Goal: Task Accomplishment & Management: Complete application form

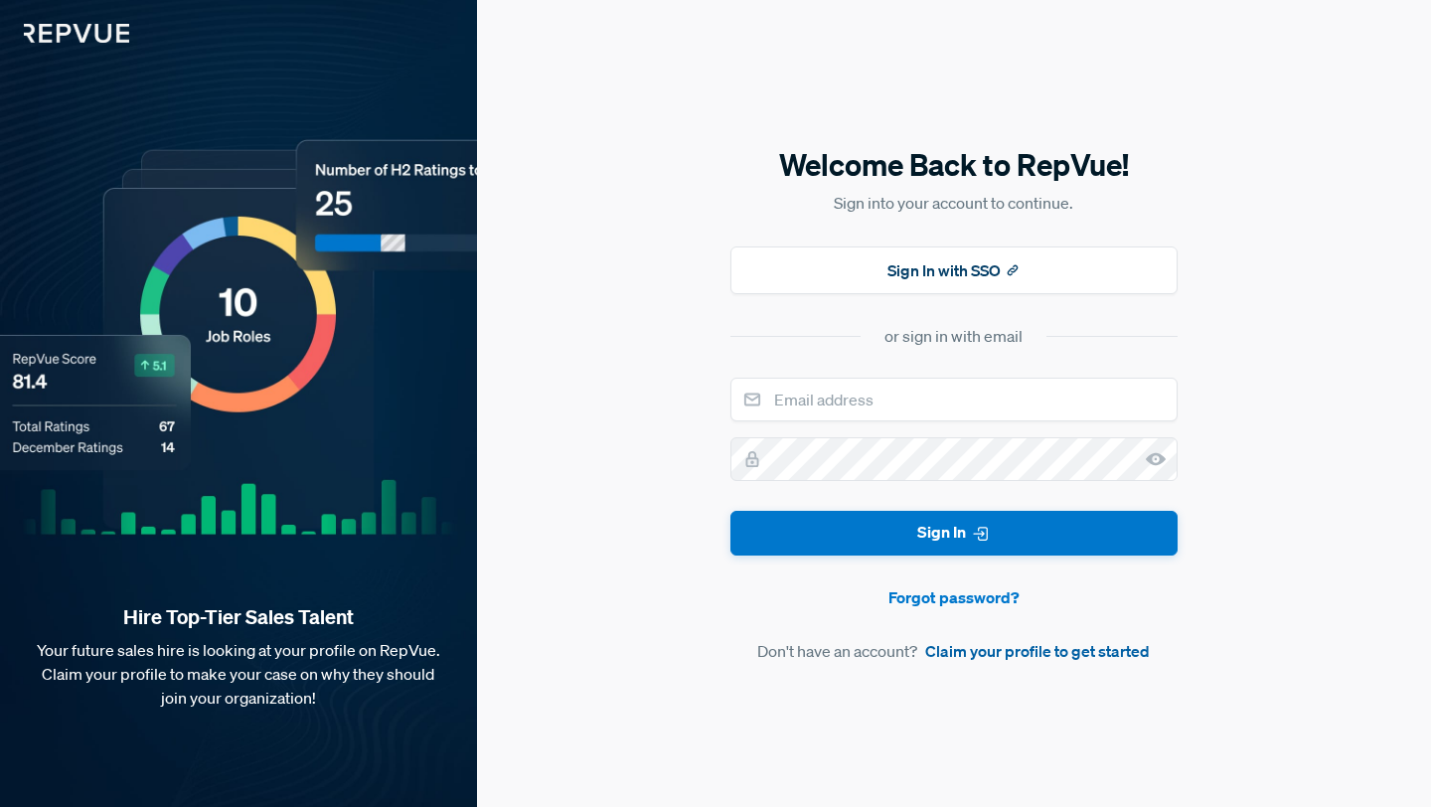
click at [976, 654] on link "Claim your profile to get started" at bounding box center [1037, 651] width 225 height 24
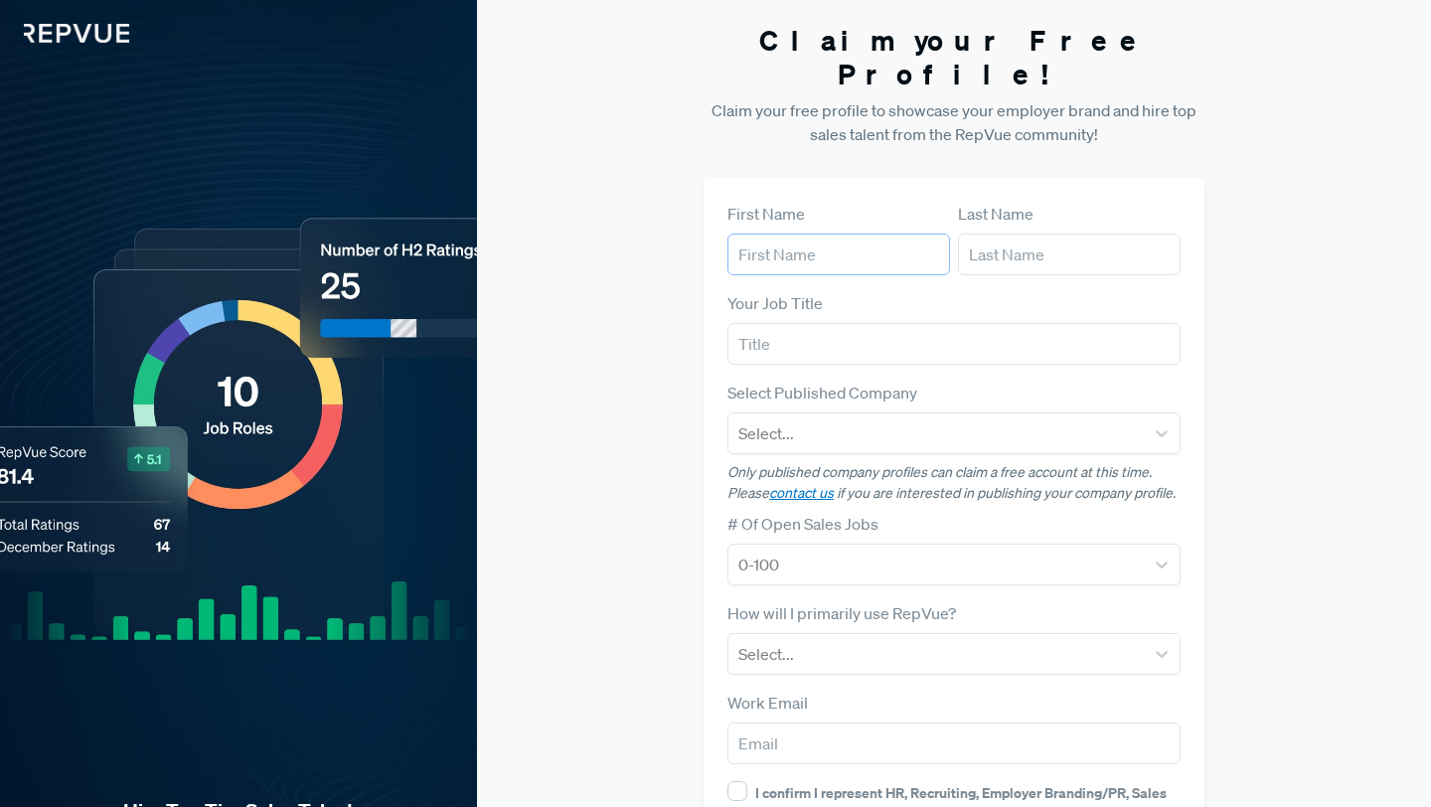
click at [826, 236] on input "text" at bounding box center [838, 254] width 223 height 42
type input "[PERSON_NAME]"
click at [1011, 233] on input "text" at bounding box center [1069, 254] width 223 height 42
type input "[PERSON_NAME]"
click at [918, 323] on input "text" at bounding box center [953, 344] width 453 height 42
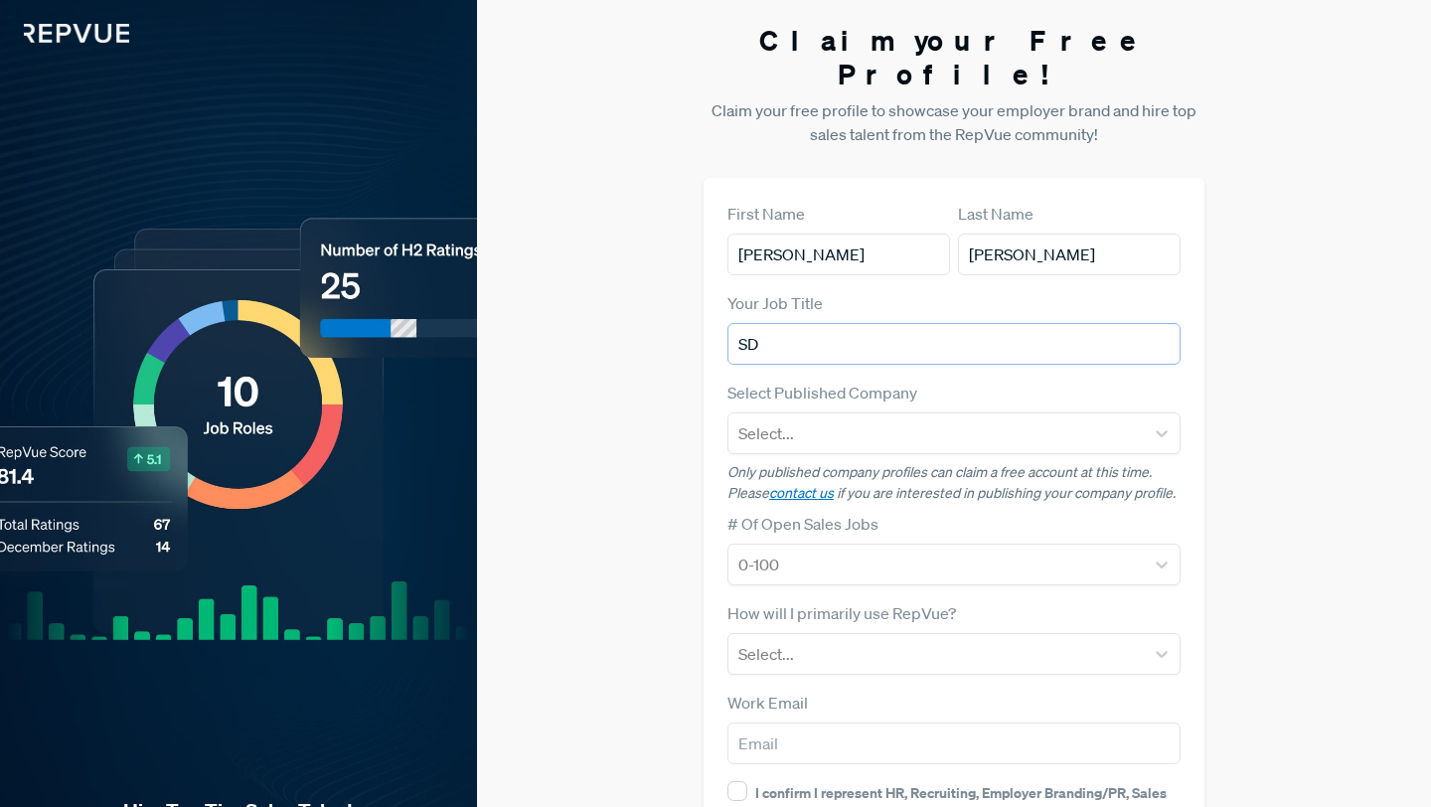
type input "S"
type input "BDR"
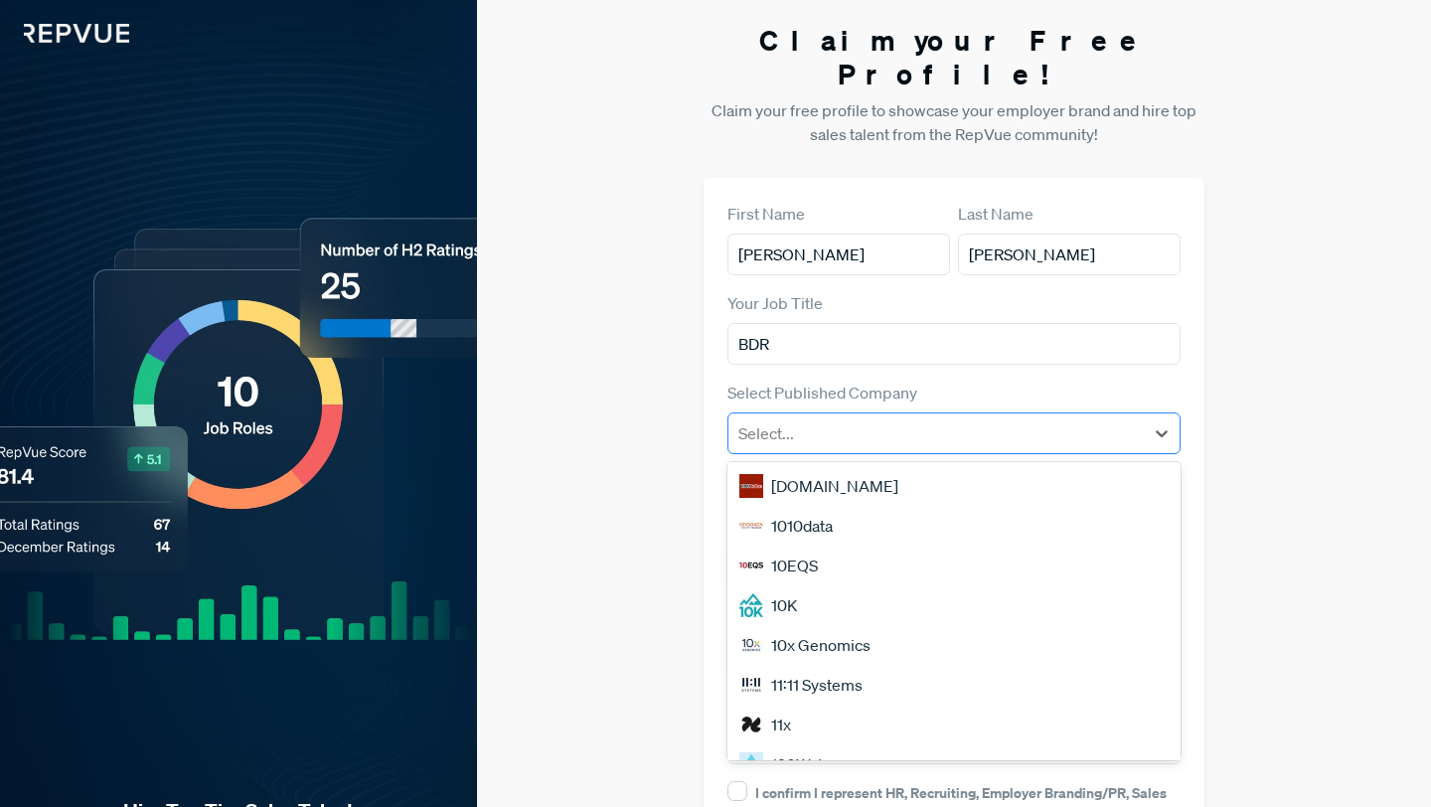
click at [919, 419] on div at bounding box center [935, 433] width 395 height 28
click at [1081, 412] on div "Select..." at bounding box center [953, 433] width 453 height 42
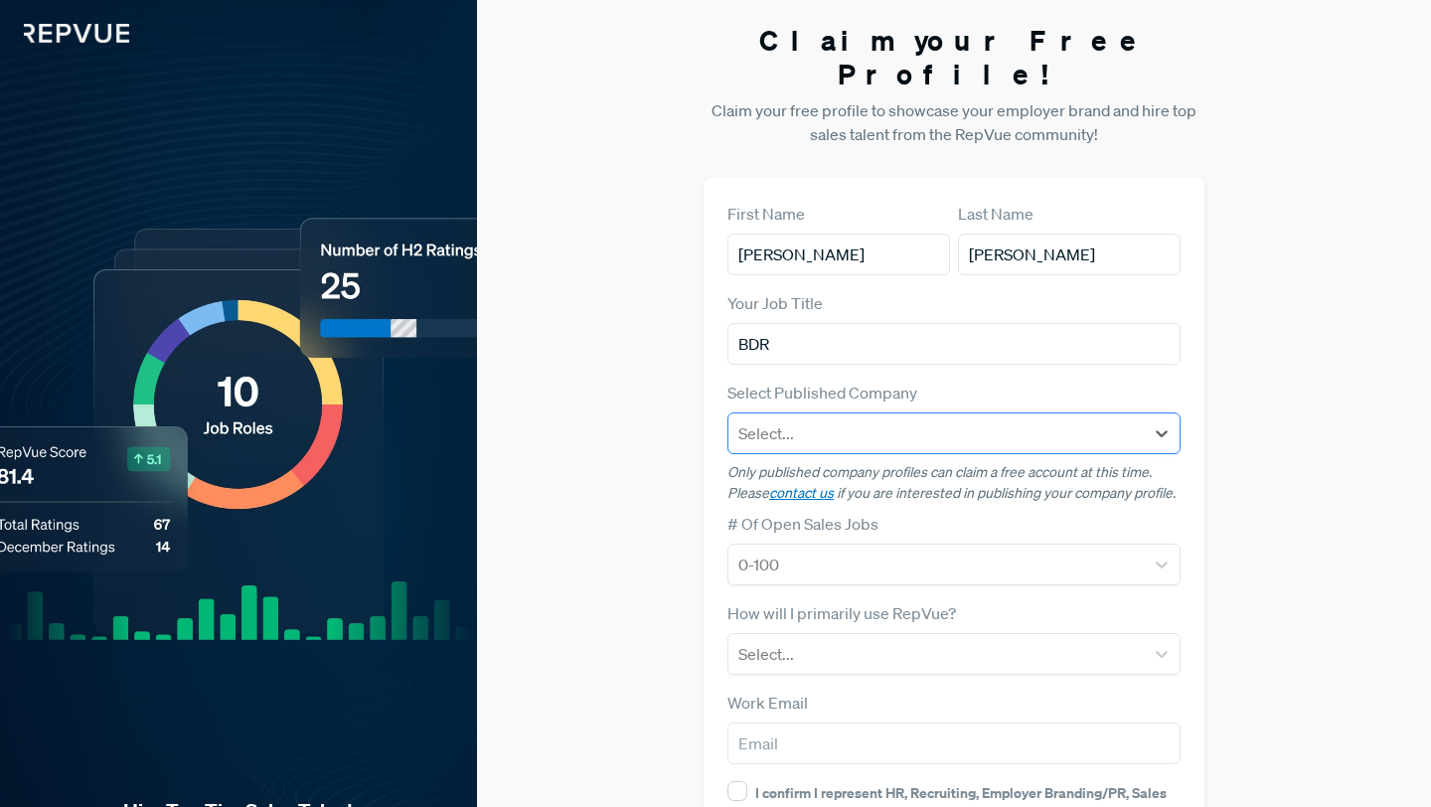
click at [1023, 419] on div at bounding box center [935, 433] width 395 height 28
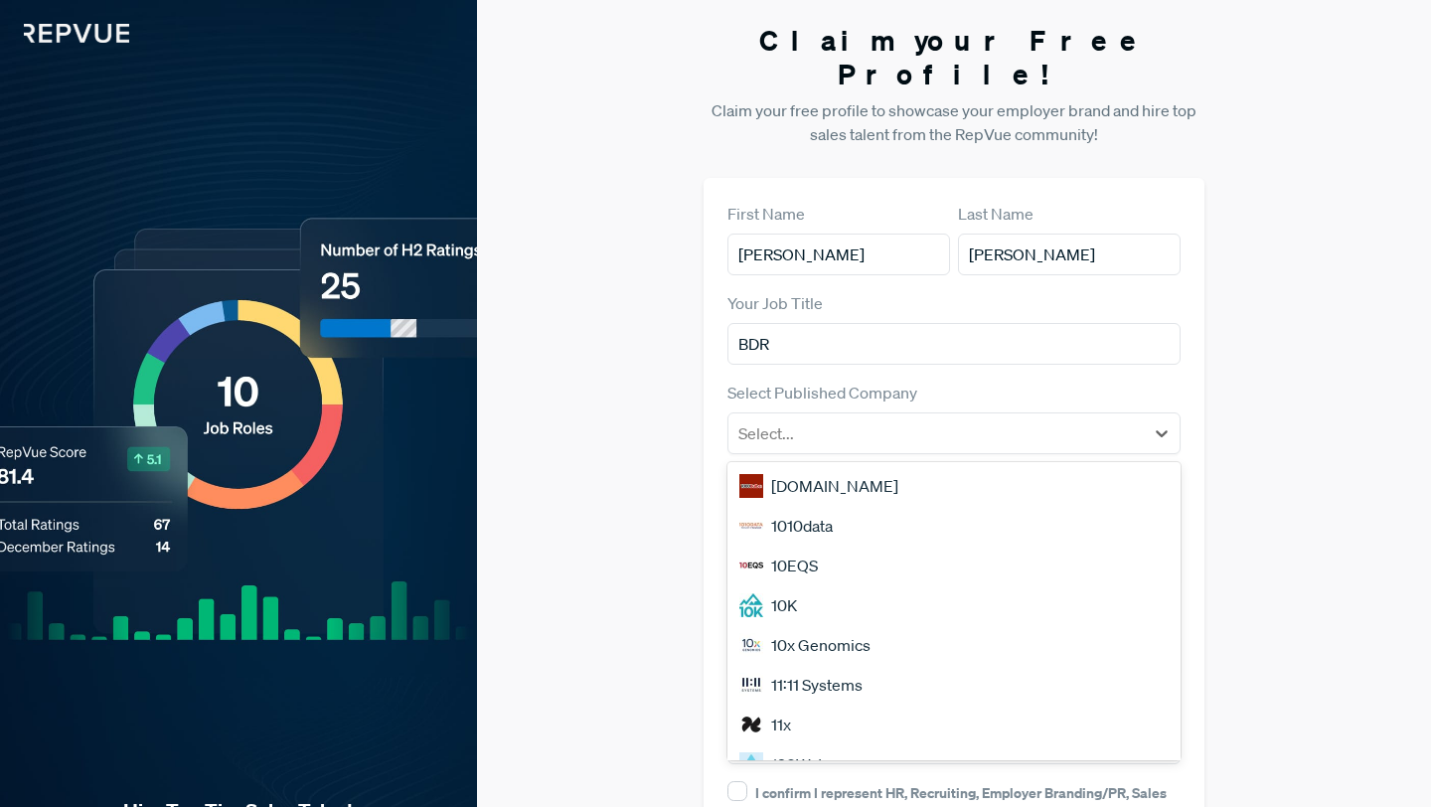
click at [1062, 380] on div "Select Published Company [DOMAIN_NAME], 1 of 50. 50 results available. Use Up a…" at bounding box center [953, 417] width 453 height 74
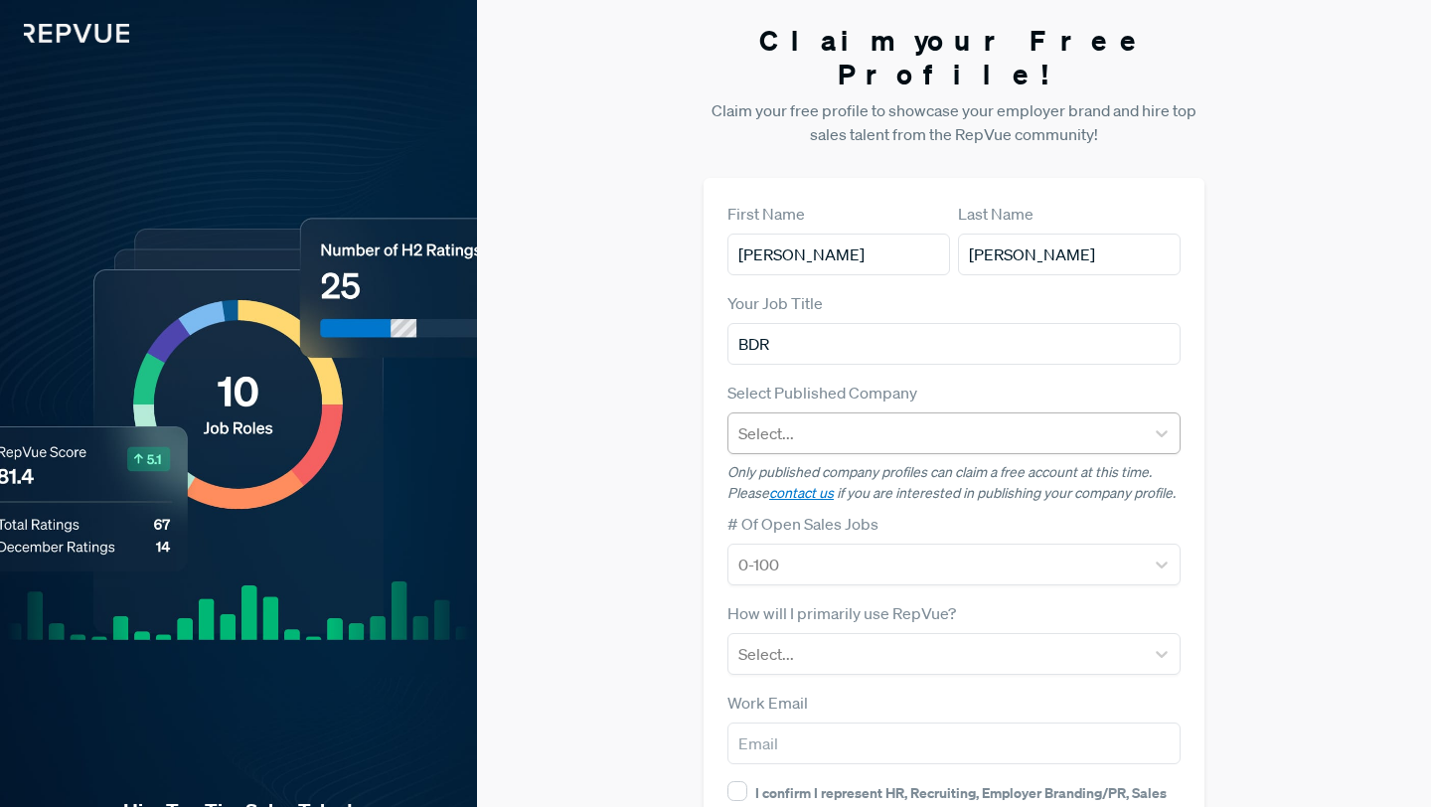
click at [993, 419] on div at bounding box center [935, 433] width 395 height 28
click at [1012, 419] on div at bounding box center [935, 433] width 395 height 28
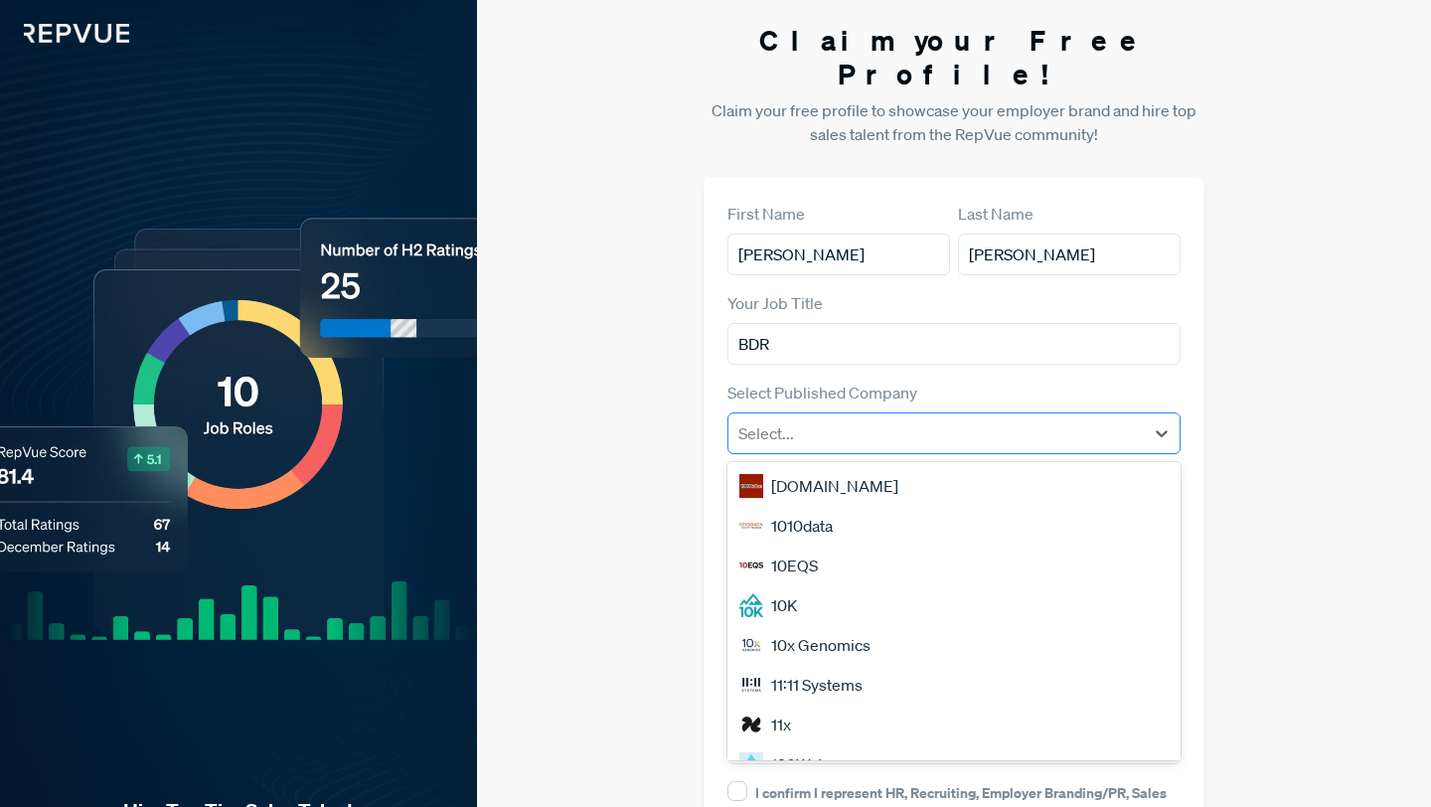
click at [1013, 419] on div at bounding box center [935, 433] width 395 height 28
type input "beqom"
type input "[PERSON_NAME][EMAIL_ADDRESS][PERSON_NAME][DOMAIN_NAME]"
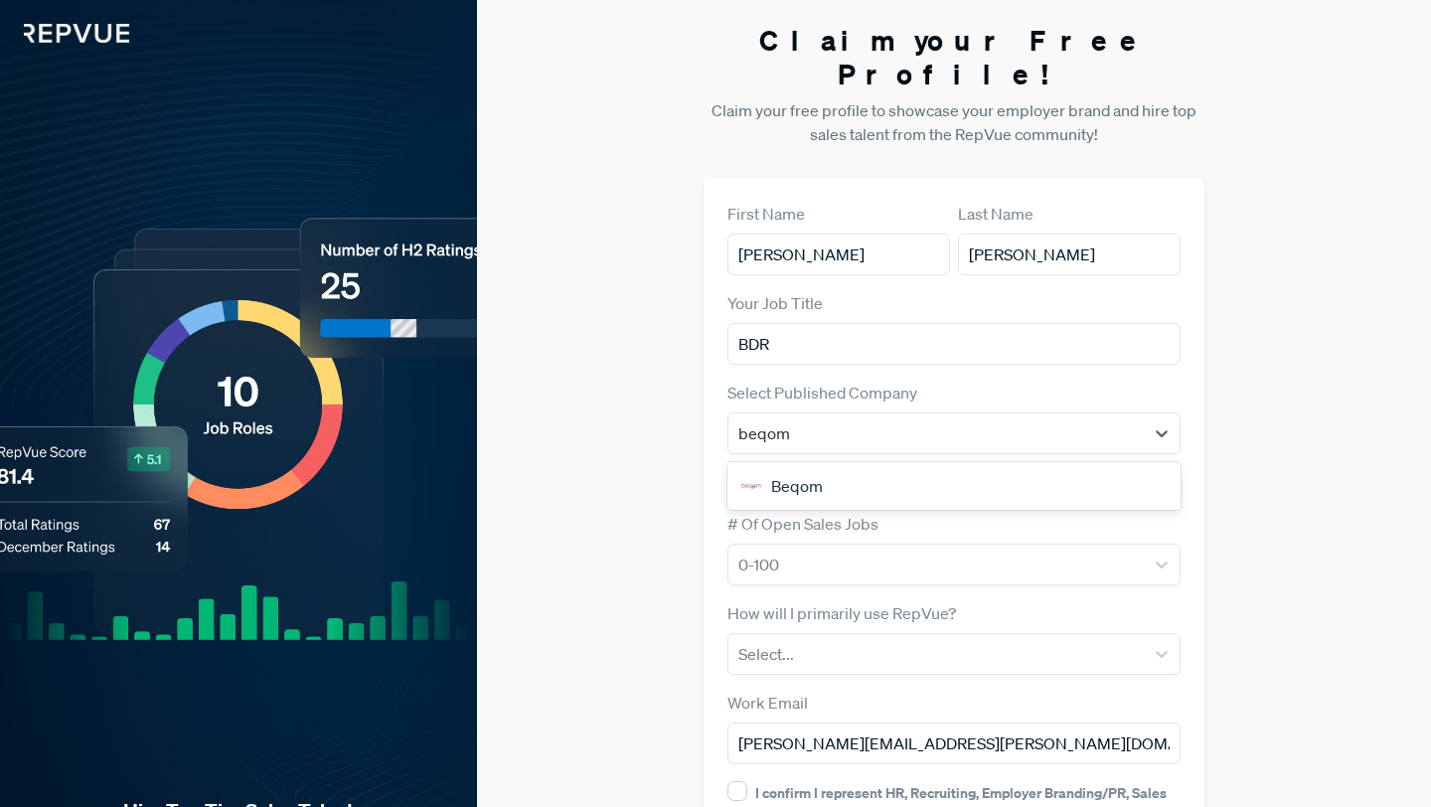
click at [937, 466] on div "Beqom" at bounding box center [953, 486] width 453 height 40
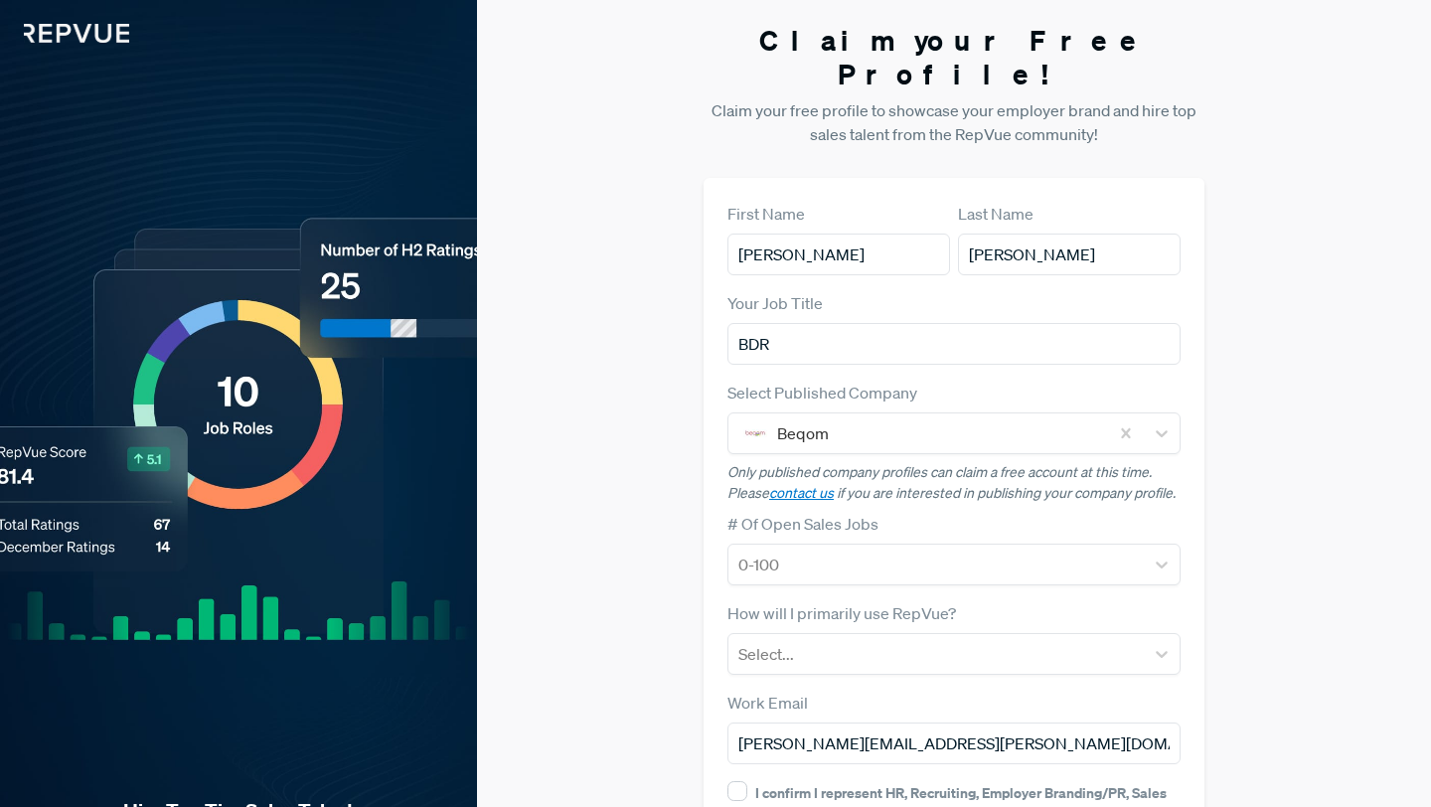
click at [1082, 462] on p "Only published company profiles can claim a free account at this time. Please c…" at bounding box center [953, 483] width 453 height 42
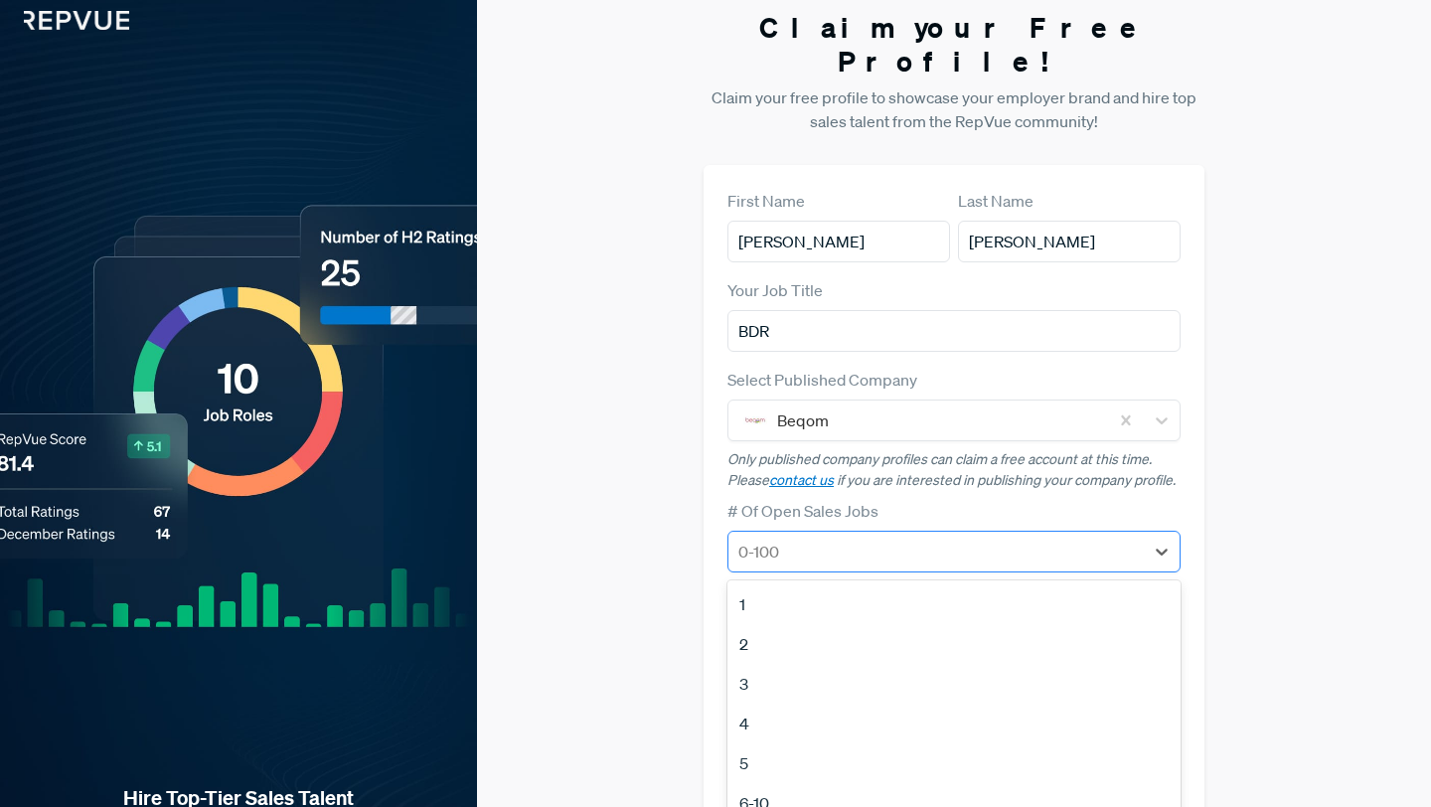
click at [971, 537] on div "0-100" at bounding box center [953, 552] width 453 height 42
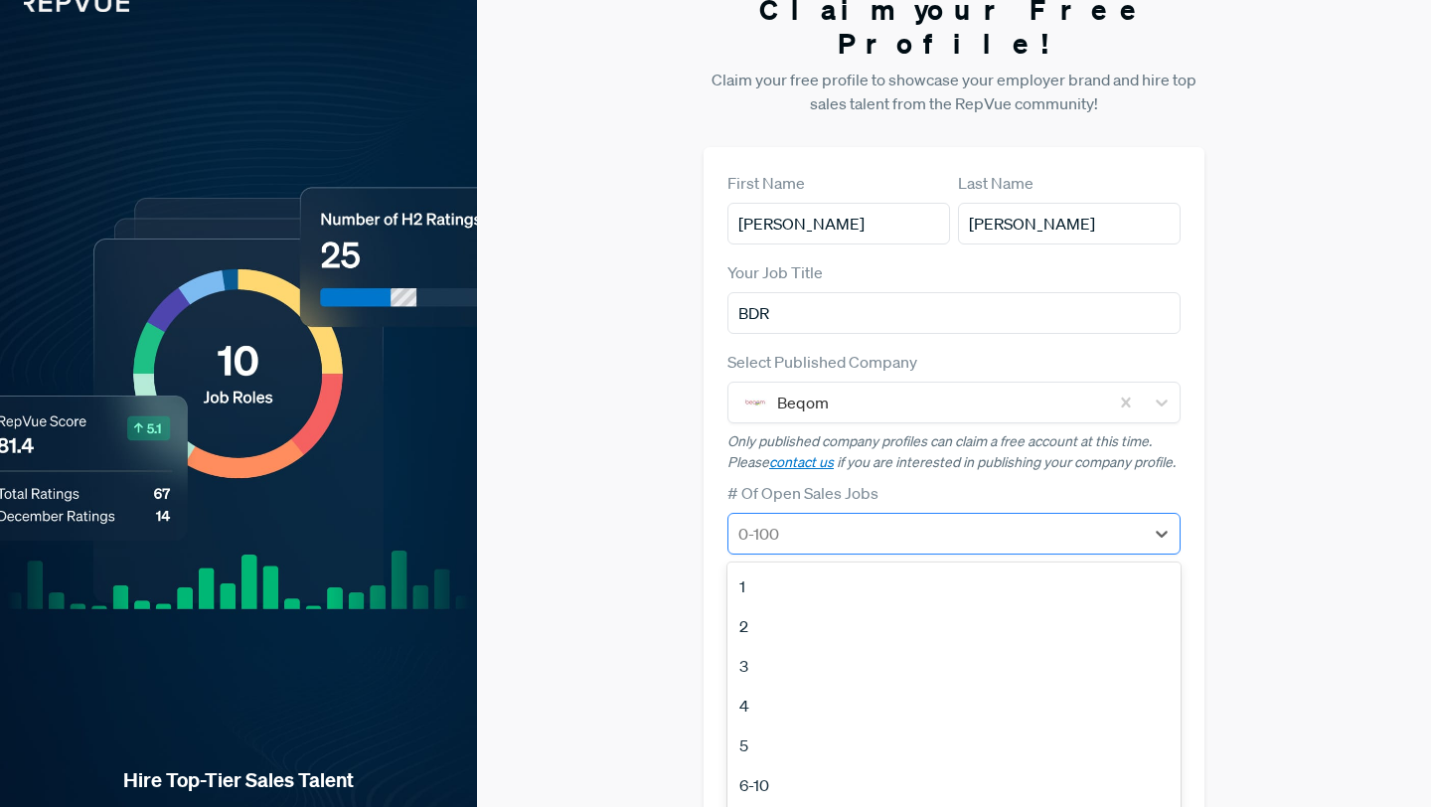
scroll to position [59, 0]
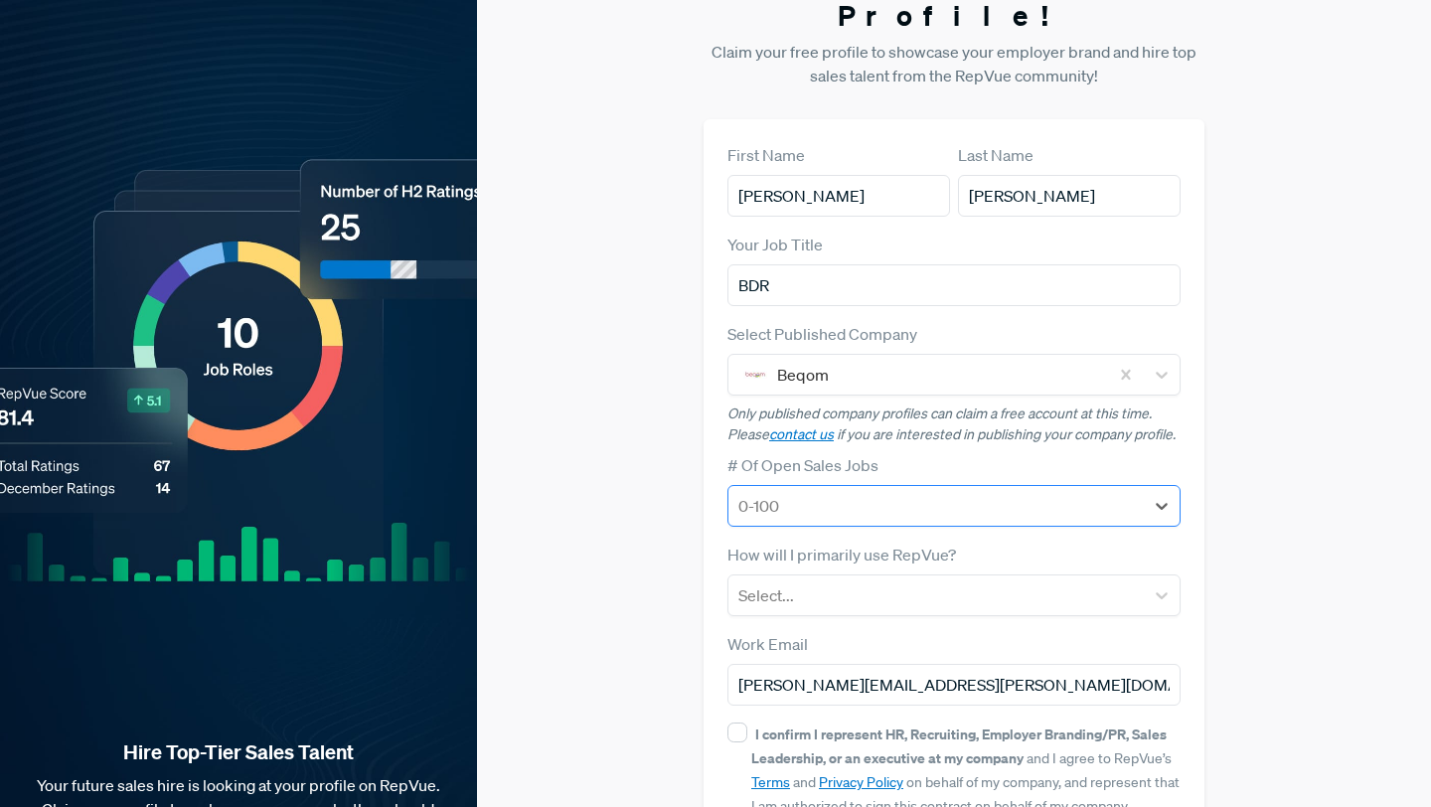
click at [983, 492] on div at bounding box center [935, 506] width 395 height 28
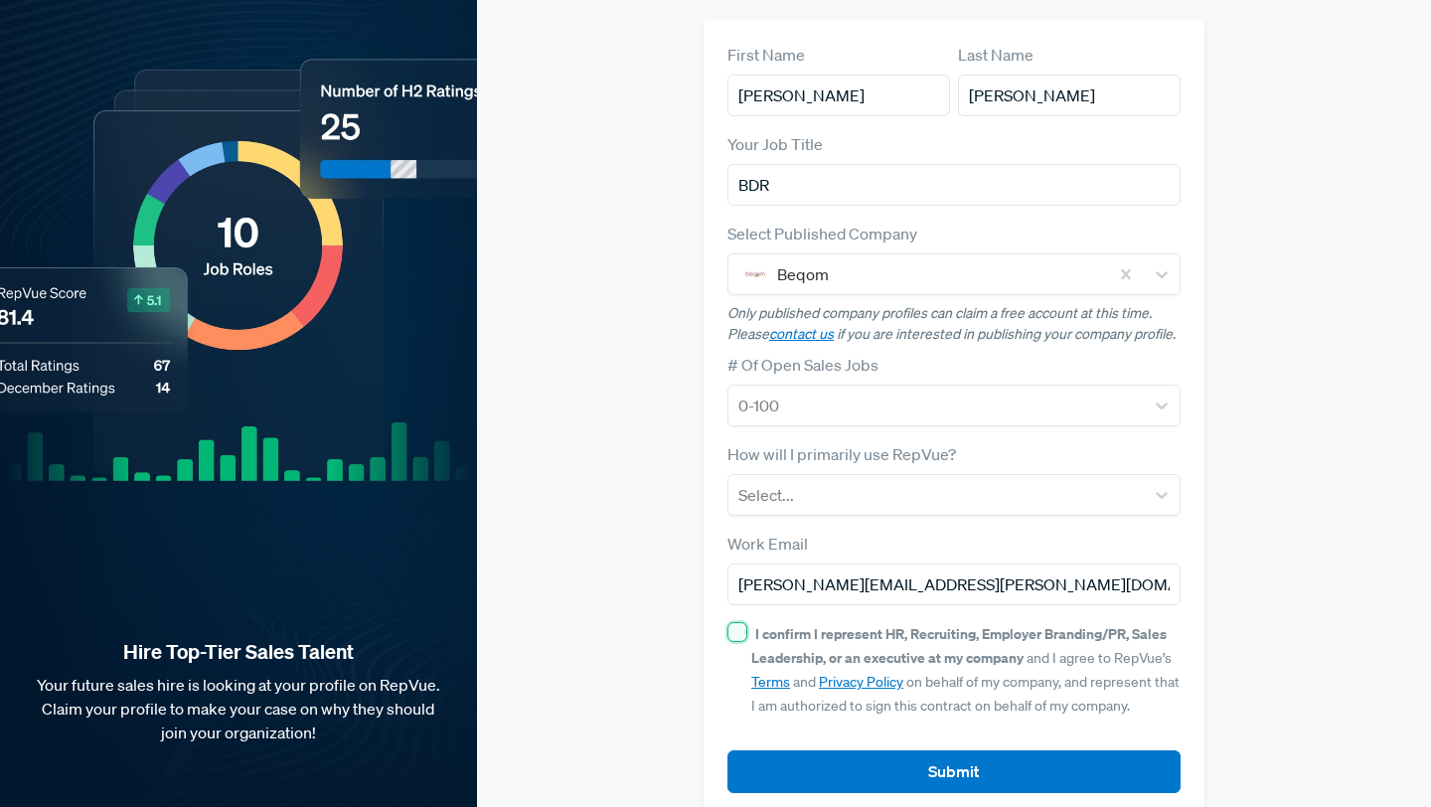
click at [733, 622] on input "I confirm I represent HR, Recruiting, Employer Branding/PR, Sales Leadership, o…" at bounding box center [737, 632] width 20 height 20
checkbox input "true"
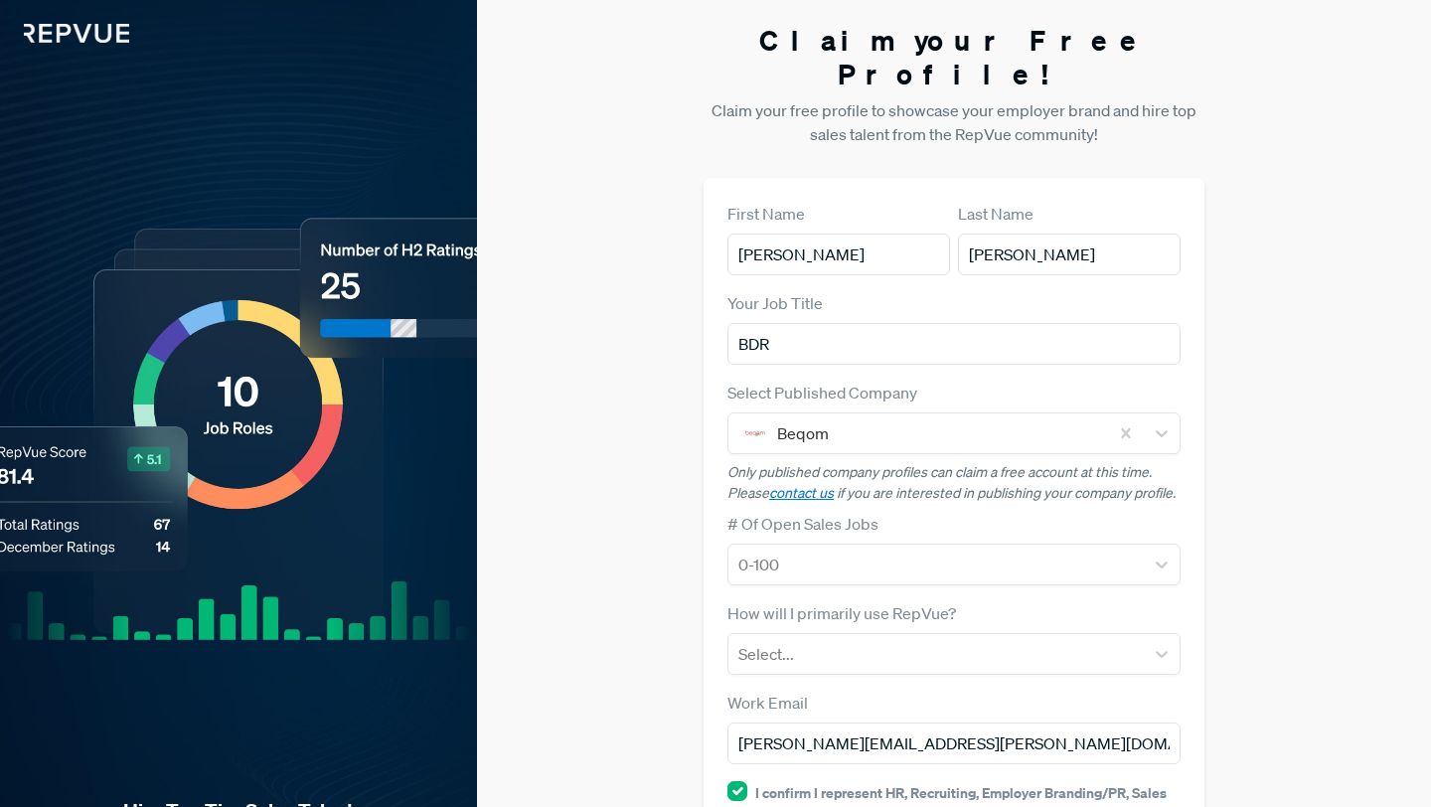
click at [83, 14] on img at bounding box center [64, 21] width 129 height 43
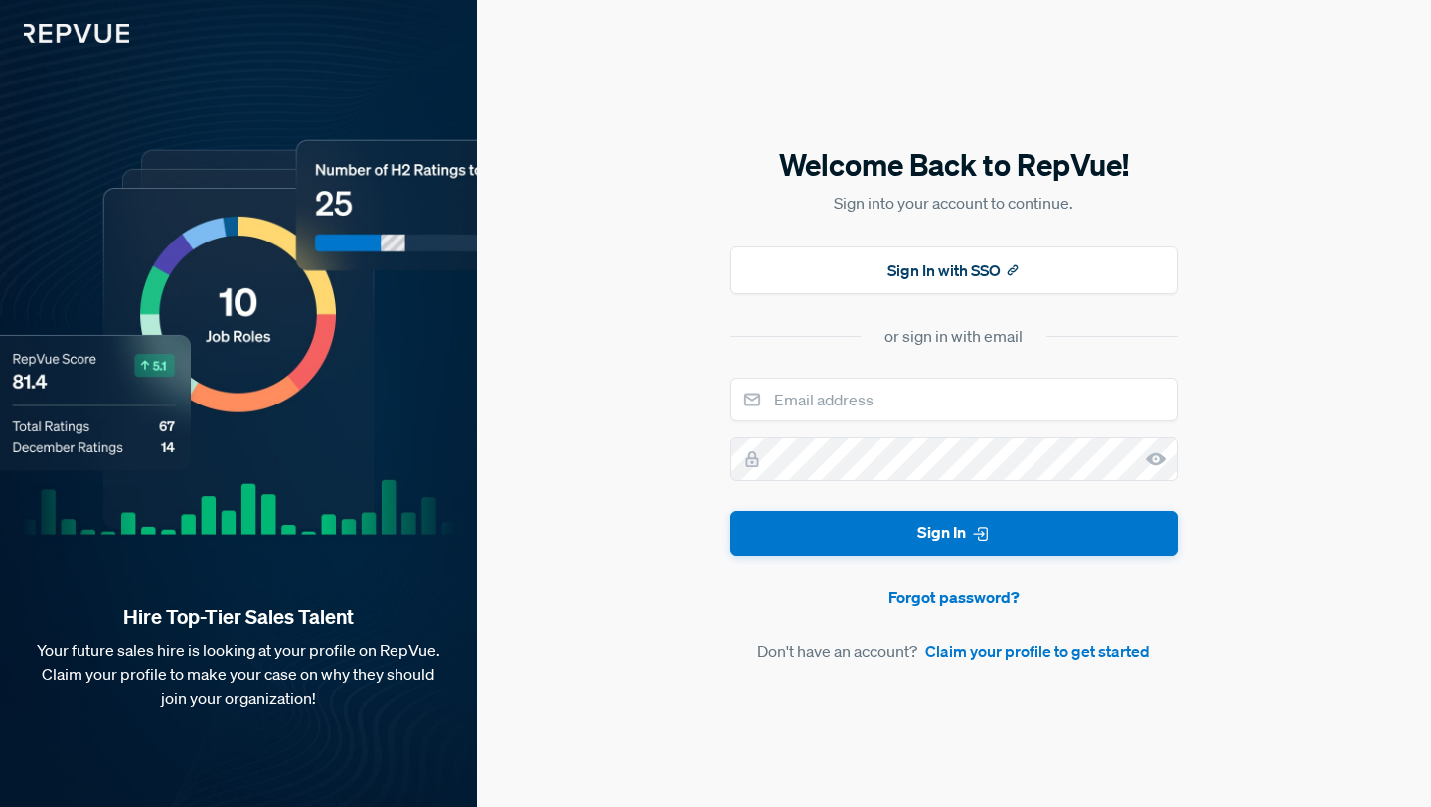
click at [83, 23] on img at bounding box center [64, 21] width 129 height 43
click at [93, 37] on img at bounding box center [64, 21] width 129 height 43
